Goal: Information Seeking & Learning: Learn about a topic

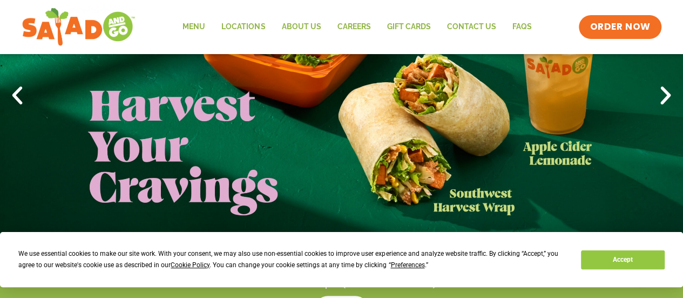
scroll to position [134, 0]
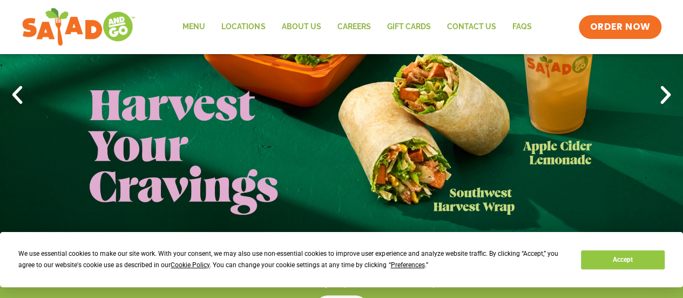
click at [390, 152] on link "1 / 4" at bounding box center [341, 95] width 683 height 297
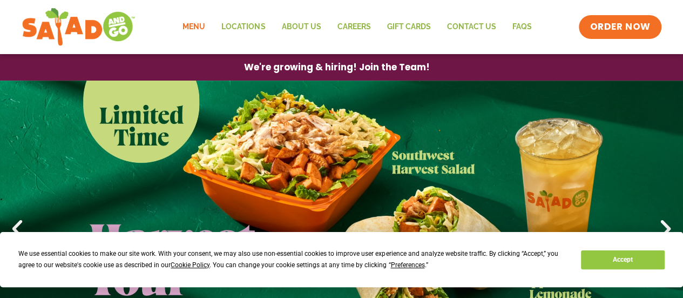
click at [201, 27] on link "Menu" at bounding box center [193, 27] width 39 height 25
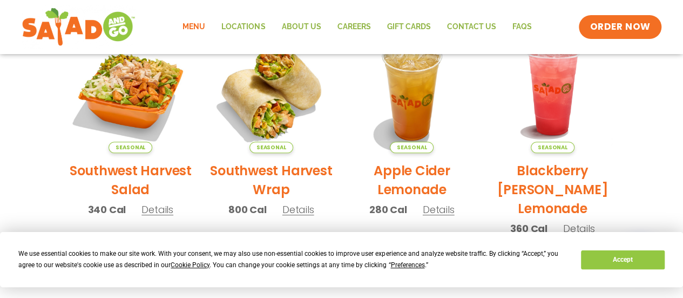
scroll to position [278, 0]
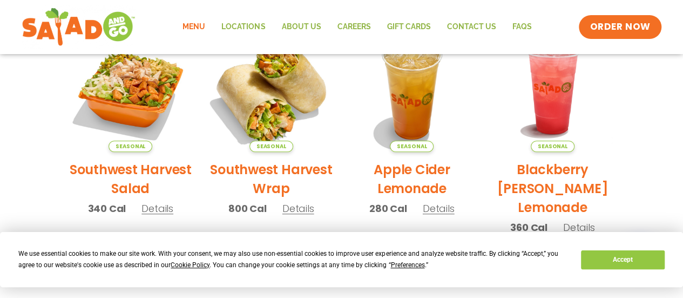
click at [269, 110] on img at bounding box center [271, 89] width 146 height 146
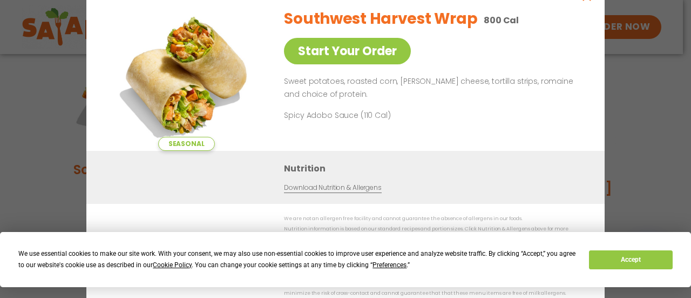
click at [659, 68] on div "Seasonal Start Your Order Southwest Harvest Wrap 800 Cal Start Your Order Sweet…" at bounding box center [345, 149] width 691 height 298
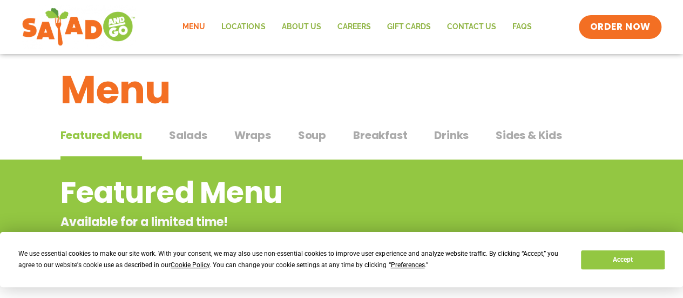
scroll to position [14, 0]
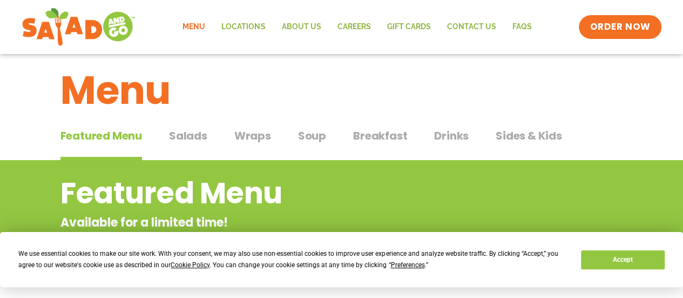
click at [196, 130] on span "Salads" at bounding box center [188, 135] width 38 height 16
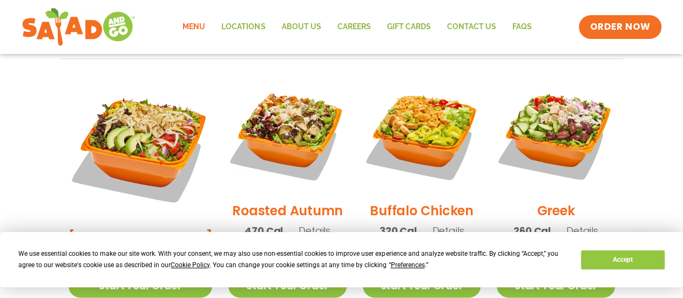
scroll to position [557, 0]
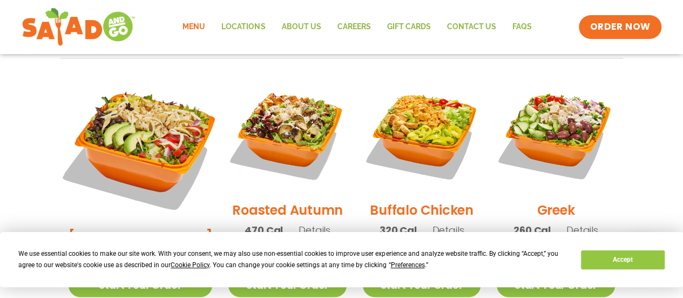
click at [123, 143] on img at bounding box center [140, 146] width 169 height 169
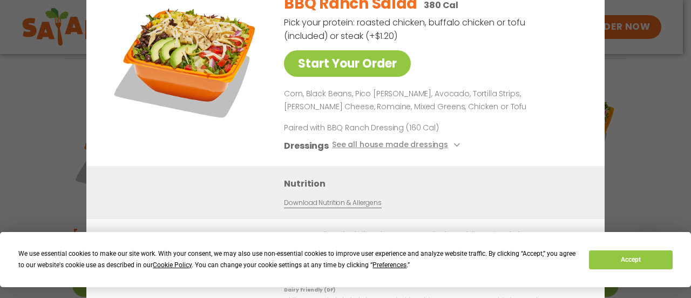
click at [620, 106] on div "Start Your Order BBQ Ranch Salad 380 Cal Pick your protein: roasted chicken, bu…" at bounding box center [345, 149] width 691 height 298
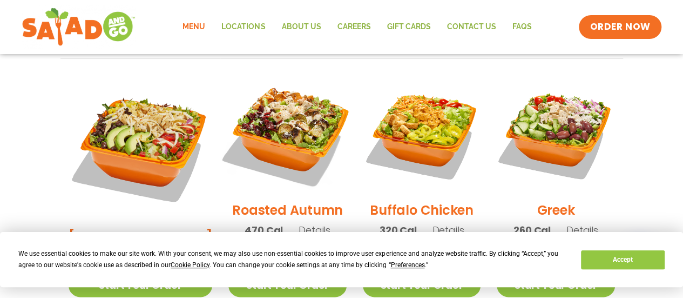
click at [273, 133] on img at bounding box center [287, 133] width 138 height 138
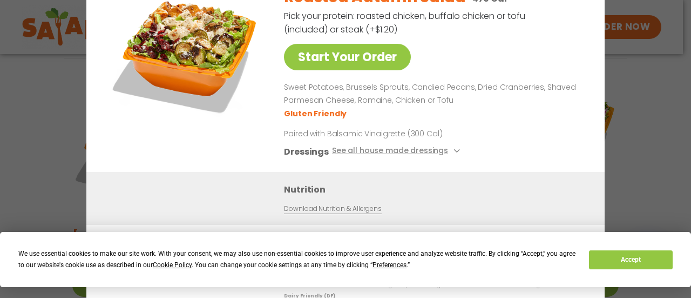
click at [663, 108] on div "Start Your Order Roasted Autumn Salad 470 Cal Pick your protein: roasted chicke…" at bounding box center [345, 149] width 691 height 298
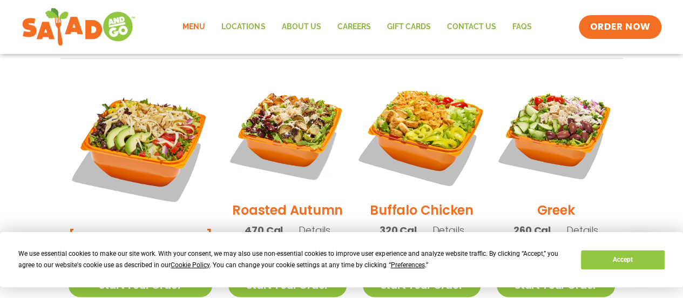
click at [409, 128] on img at bounding box center [422, 133] width 138 height 138
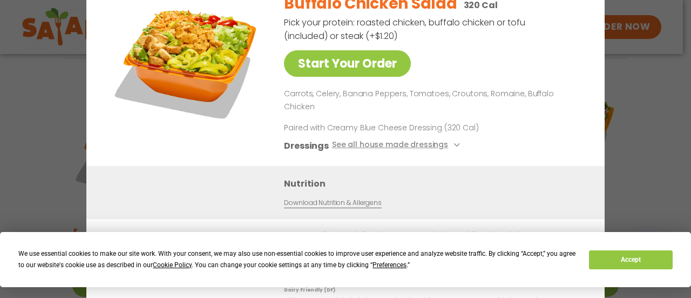
click at [645, 124] on div "Start Your Order Buffalo Chicken Salad 320 Cal Pick your protein: roasted chick…" at bounding box center [345, 149] width 691 height 298
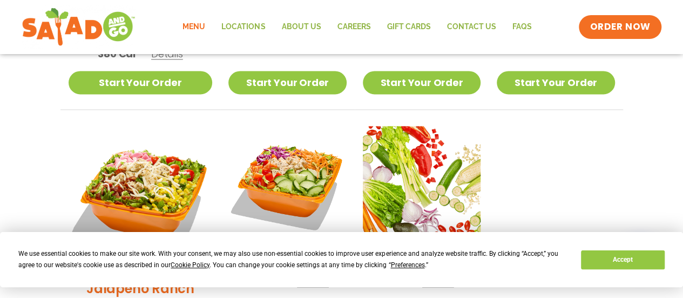
scroll to position [761, 0]
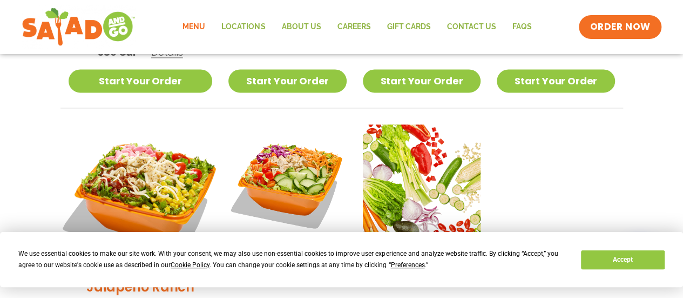
click at [148, 167] on img at bounding box center [140, 196] width 169 height 169
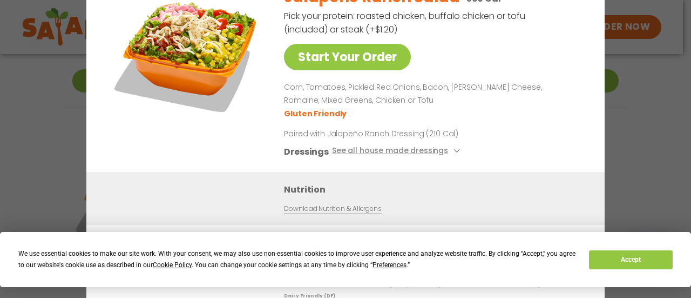
click at [609, 132] on div "Start Your Order Jalapeño Ranch Salad 360 Cal Pick your protein: roasted chicke…" at bounding box center [345, 149] width 691 height 298
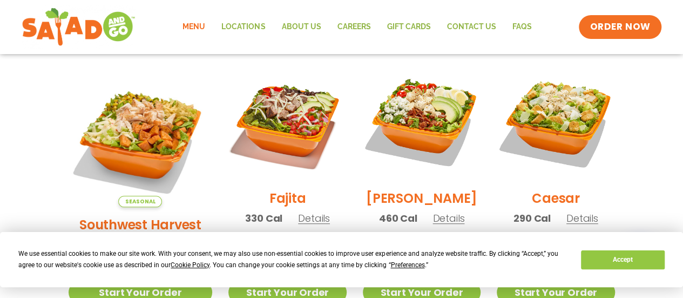
scroll to position [306, 0]
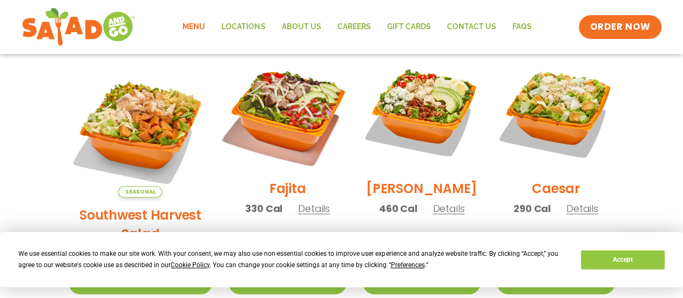
click at [286, 136] on img at bounding box center [287, 112] width 138 height 138
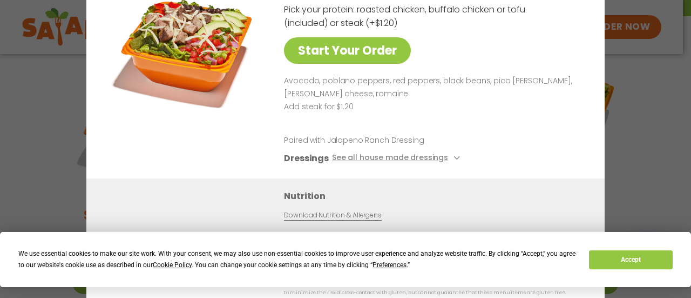
click at [635, 133] on div "Start Your Order Fajita Salad 330 Cal Pick your protein: roasted chicken, buffa…" at bounding box center [345, 149] width 691 height 298
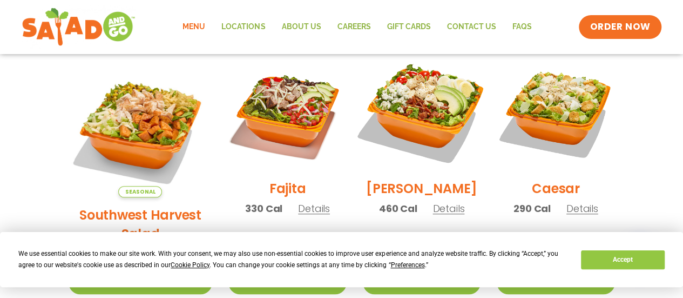
click at [450, 116] on img at bounding box center [422, 112] width 138 height 138
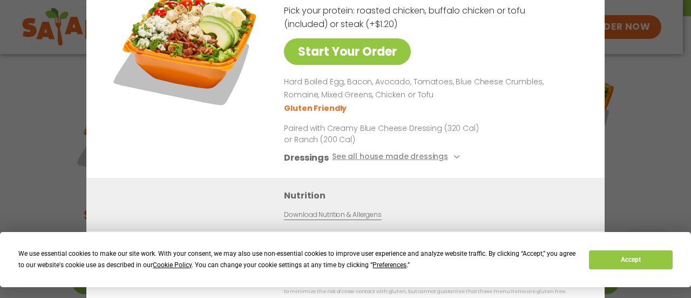
click at [639, 148] on div "Start Your Order [PERSON_NAME] Salad 460 Cal Pick your protein: roasted chicken…" at bounding box center [345, 149] width 691 height 298
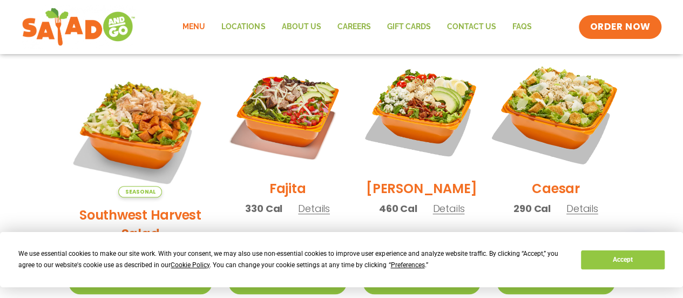
click at [549, 117] on img at bounding box center [556, 112] width 138 height 138
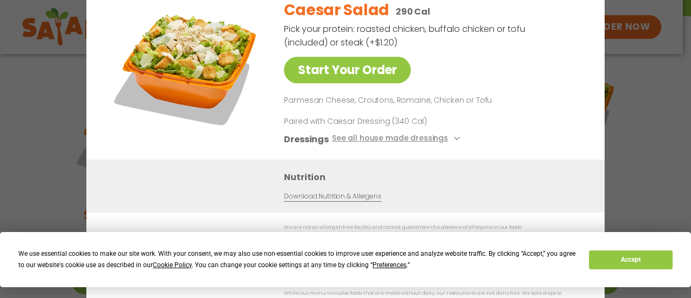
click at [634, 103] on div "Start Your Order Caesar Salad 290 Cal Pick your protein: roasted chicken, buffa…" at bounding box center [345, 149] width 691 height 298
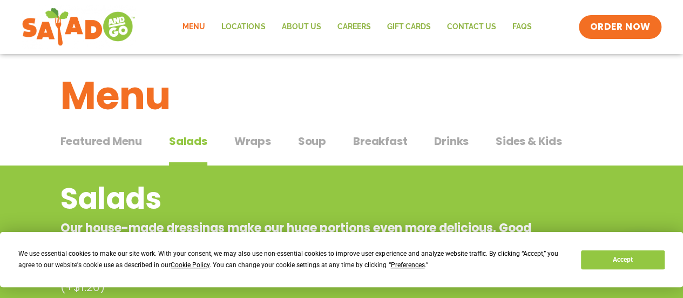
scroll to position [0, 0]
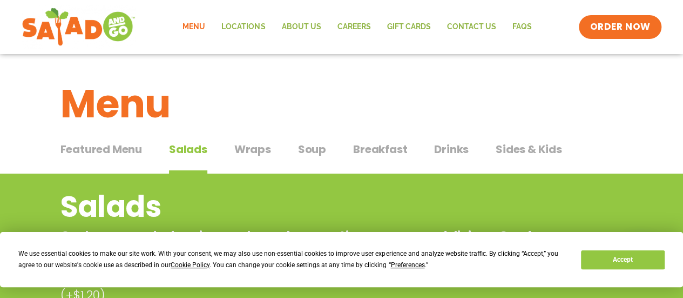
click at [250, 151] on span "Wraps" at bounding box center [252, 149] width 37 height 16
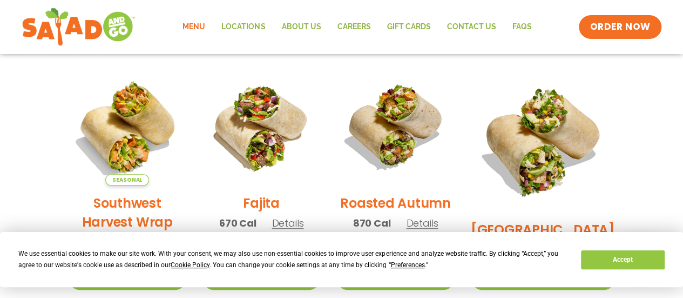
scroll to position [80, 0]
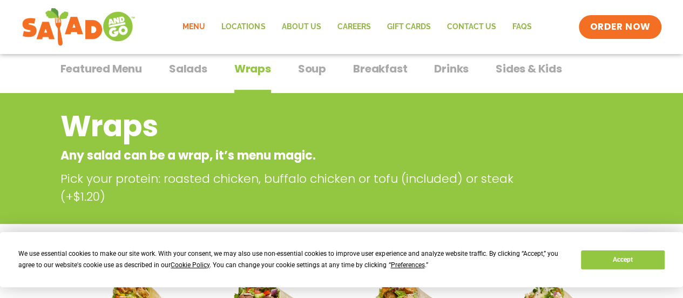
click at [315, 76] on span "Soup" at bounding box center [312, 68] width 28 height 16
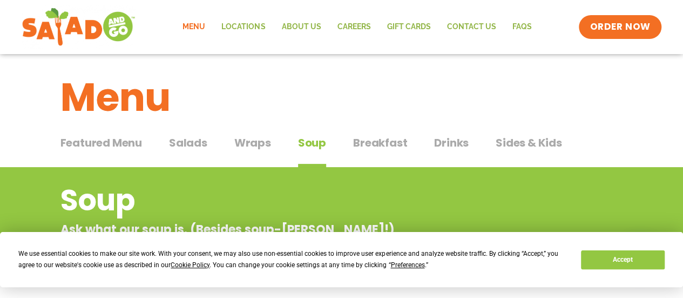
scroll to position [1, 0]
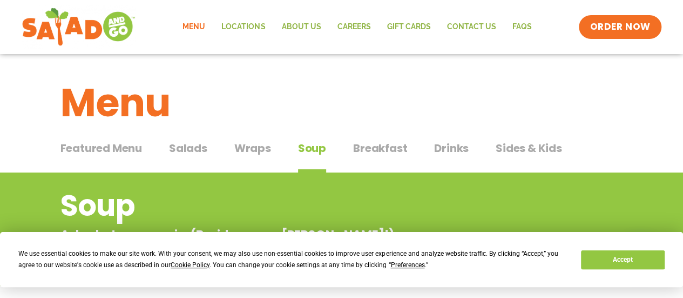
click at [376, 140] on span "Breakfast" at bounding box center [380, 148] width 54 height 16
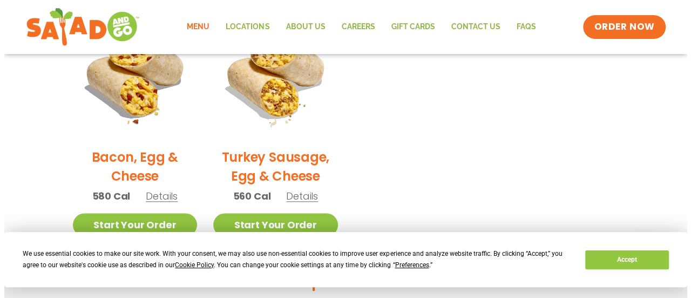
scroll to position [561, 0]
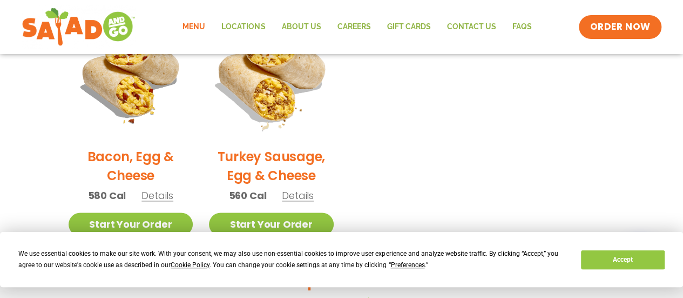
click at [275, 109] on img at bounding box center [271, 76] width 146 height 146
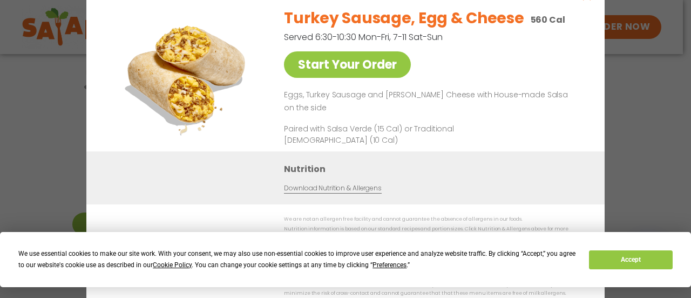
click at [632, 104] on div "Start Your Order Turkey Sausage, Egg & Cheese 560 Cal Served 6:30-10:30 Mon-Fri…" at bounding box center [345, 149] width 691 height 298
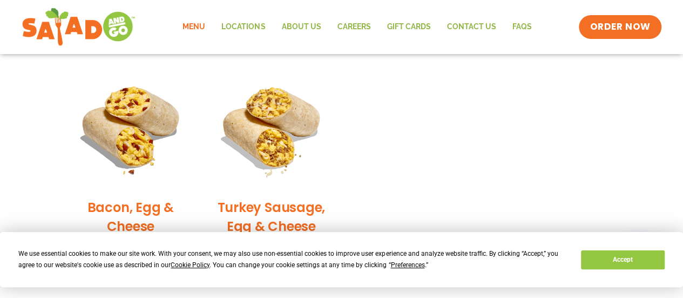
scroll to position [512, 0]
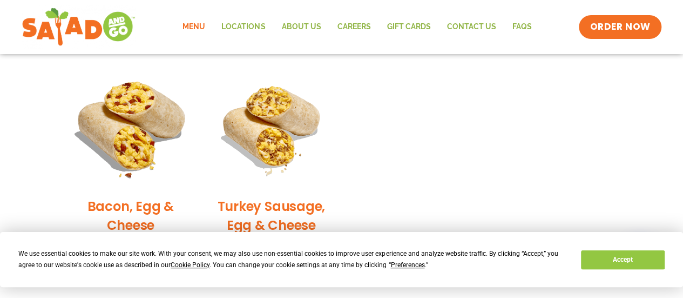
click at [108, 139] on img at bounding box center [130, 126] width 146 height 146
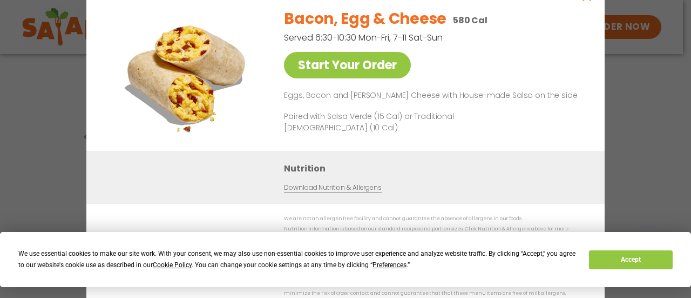
click at [608, 105] on div "Start Your Order Bacon, Egg & Cheese 580 Cal Served 6:30-10:30 Mon-Fri, 7-11 Sa…" at bounding box center [345, 149] width 691 height 298
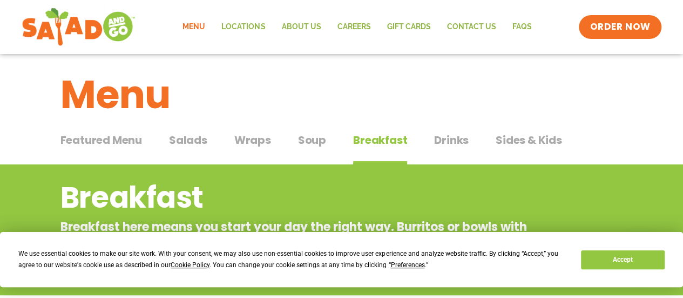
scroll to position [0, 0]
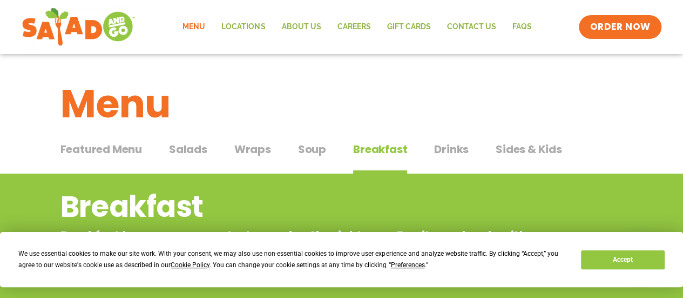
click at [448, 152] on span "Drinks" at bounding box center [451, 149] width 35 height 16
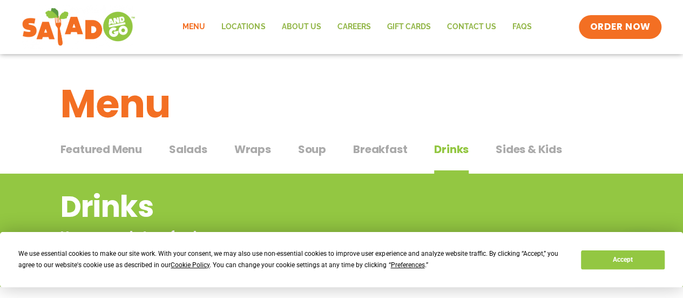
click at [524, 145] on span "Sides & Kids" at bounding box center [529, 149] width 66 height 16
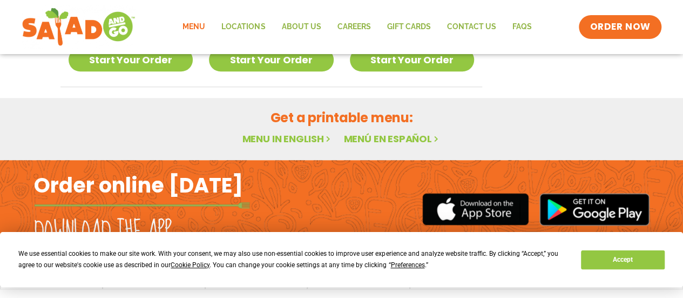
scroll to position [481, 0]
